Goal: Check status: Check status

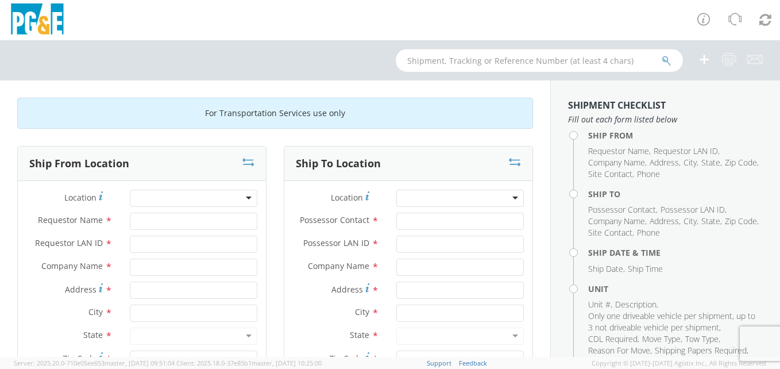
click at [483, 62] on input "text" at bounding box center [539, 60] width 287 height 23
click at [485, 64] on input "text" at bounding box center [539, 60] width 287 height 23
paste input "B"
click at [491, 61] on input "text" at bounding box center [539, 60] width 287 height 23
click at [662, 55] on button "submit" at bounding box center [667, 62] width 10 height 14
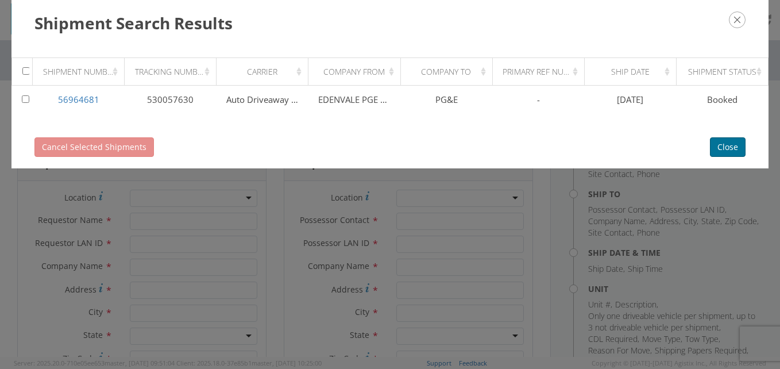
click at [734, 148] on button "Close" at bounding box center [728, 147] width 36 height 20
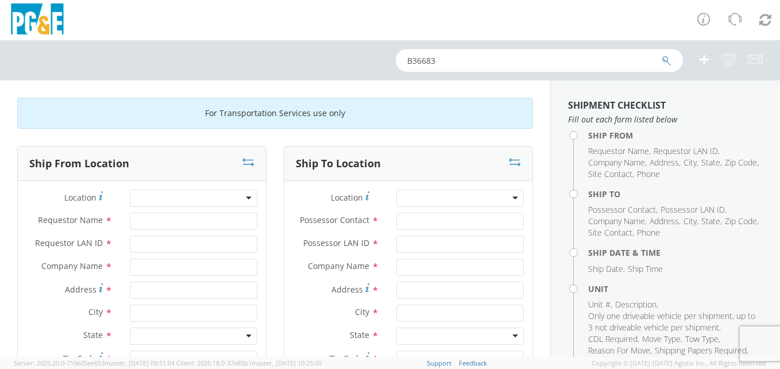
click at [441, 63] on input "B36683" at bounding box center [539, 60] width 287 height 23
drag, startPoint x: 441, startPoint y: 63, endPoint x: 390, endPoint y: 55, distance: 51.1
click at [391, 57] on div "B36683" at bounding box center [390, 60] width 780 height 40
paste input "26141"
type input "B26141"
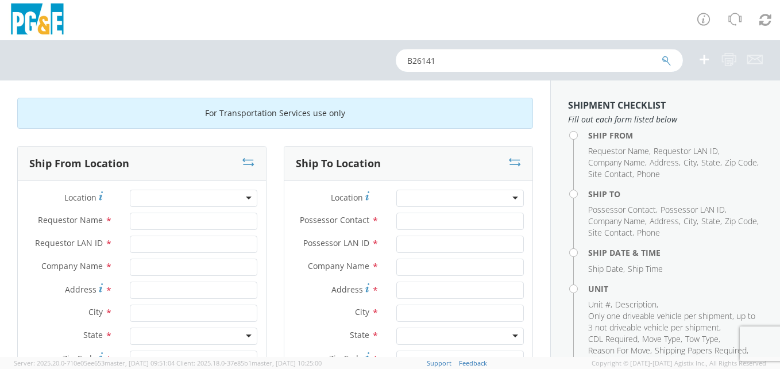
click at [662, 55] on button "submit" at bounding box center [667, 62] width 10 height 14
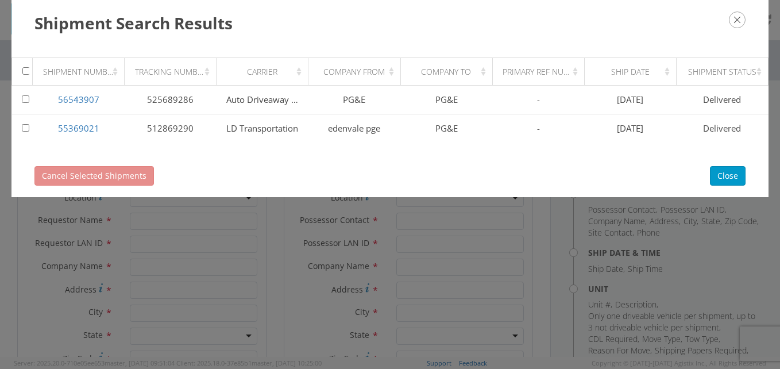
click at [706, 175] on div "Cancel Selected Shipments Close" at bounding box center [389, 176] width 757 height 43
click at [724, 177] on button "Close" at bounding box center [728, 176] width 36 height 20
